Goal: Check status: Check status

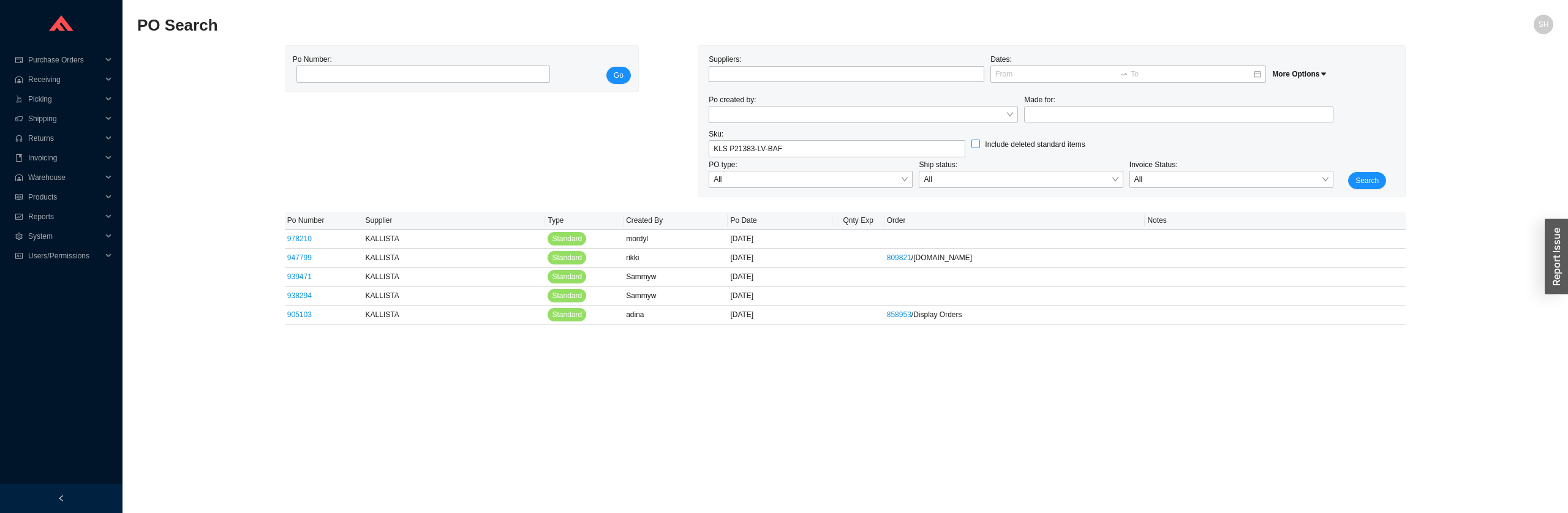
click at [976, 147] on input "Include deleted standard items" at bounding box center [976, 144] width 9 height 9
click at [983, 148] on span "Include deleted standard items" at bounding box center [1034, 144] width 110 height 12
click at [980, 148] on input "Include deleted standard items" at bounding box center [976, 144] width 9 height 9
checkbox input "false"
click at [1369, 183] on span "Search" at bounding box center [1367, 180] width 23 height 12
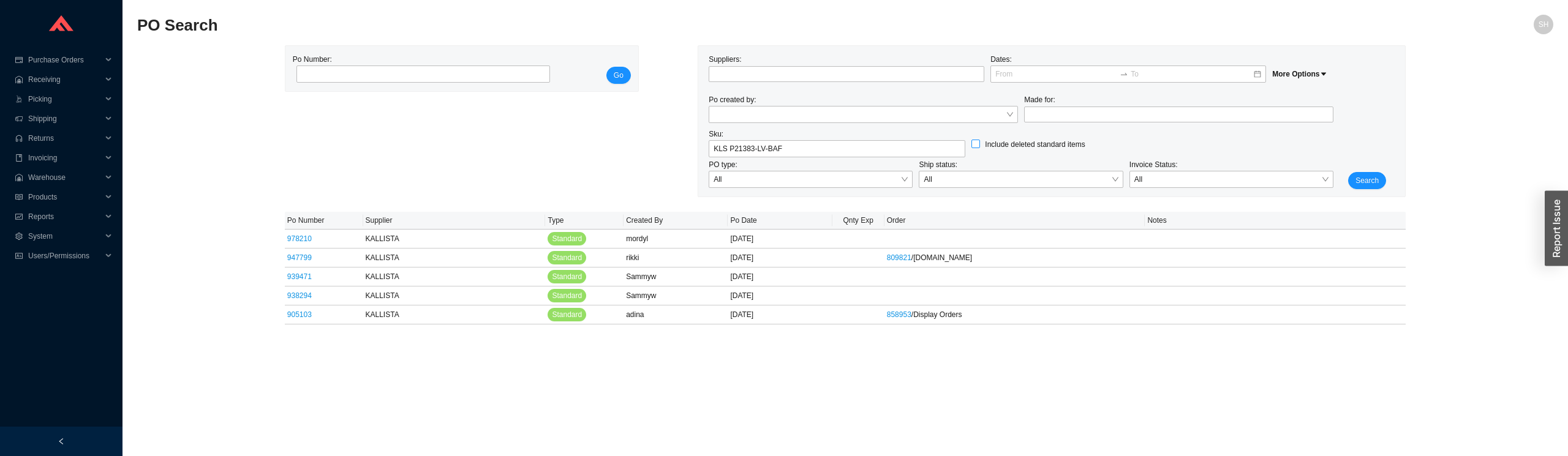
click at [982, 144] on span "Include deleted standard items" at bounding box center [1034, 144] width 110 height 12
click at [980, 144] on input "Include deleted standard items" at bounding box center [976, 144] width 9 height 9
checkbox input "true"
click at [1357, 177] on span "Search" at bounding box center [1367, 180] width 23 height 12
